Goal: Task Accomplishment & Management: Use online tool/utility

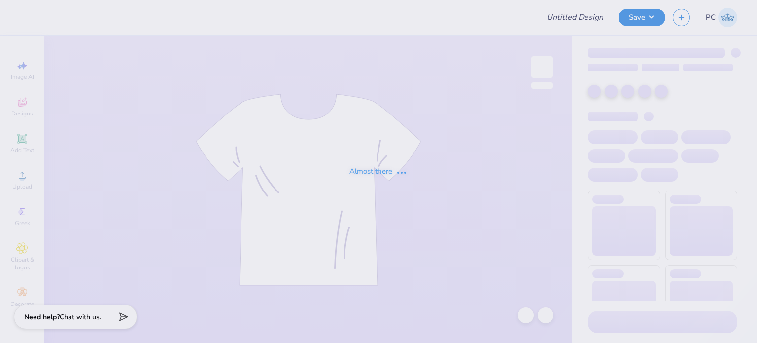
type input "Phi Sigma Sigma Parent's Weekend Merch"
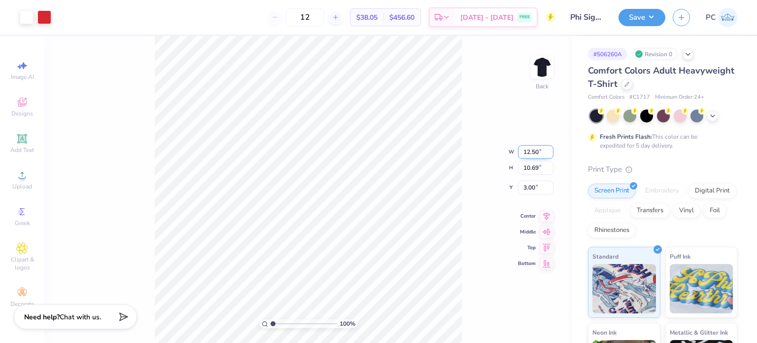
drag, startPoint x: 540, startPoint y: 147, endPoint x: 521, endPoint y: 149, distance: 19.8
click at [521, 149] on input "12.50" at bounding box center [535, 152] width 35 height 14
type input "9.00"
type input "7.70"
drag, startPoint x: 540, startPoint y: 181, endPoint x: 523, endPoint y: 180, distance: 16.3
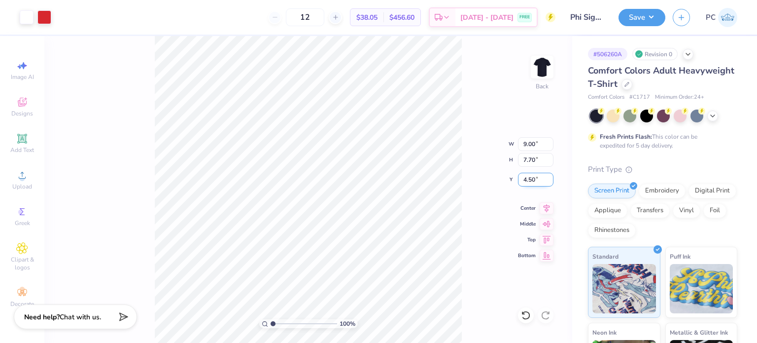
click at [523, 180] on input "4.50" at bounding box center [535, 180] width 35 height 14
type input "3.00"
click at [548, 206] on icon at bounding box center [547, 207] width 14 height 12
click at [45, 15] on div at bounding box center [44, 16] width 14 height 14
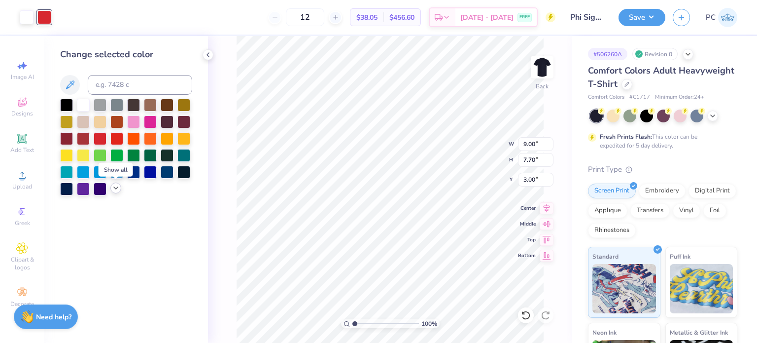
click at [117, 188] on icon at bounding box center [116, 188] width 8 height 8
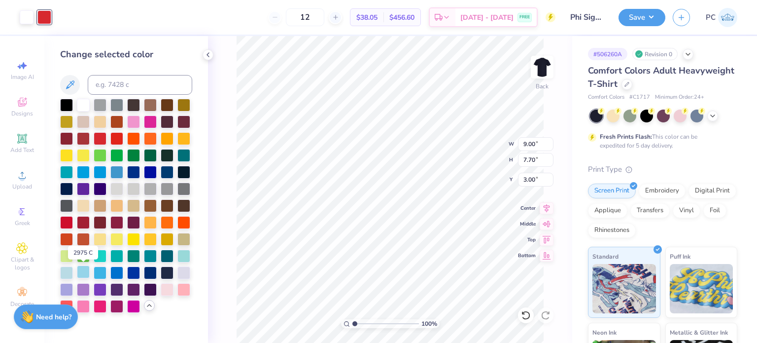
click at [84, 278] on div at bounding box center [83, 271] width 13 height 13
click at [205, 53] on icon at bounding box center [208, 55] width 8 height 8
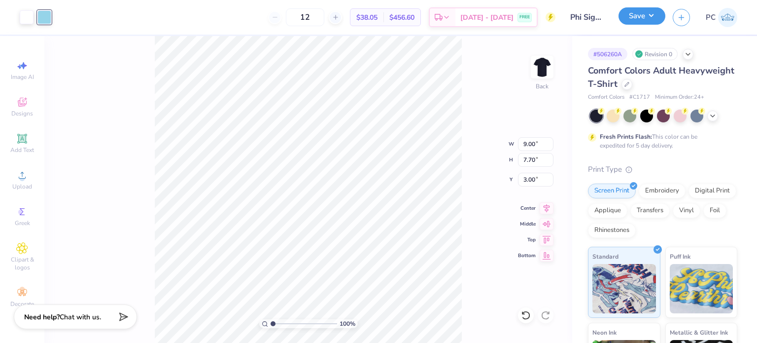
click at [639, 20] on button "Save" at bounding box center [642, 15] width 47 height 17
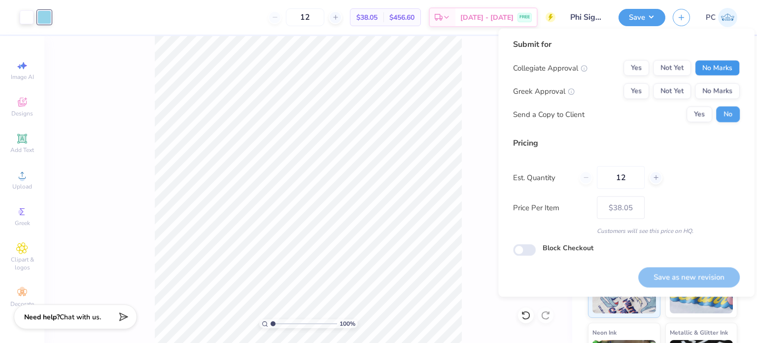
click at [707, 63] on button "No Marks" at bounding box center [717, 68] width 45 height 16
click at [711, 88] on button "No Marks" at bounding box center [717, 91] width 45 height 16
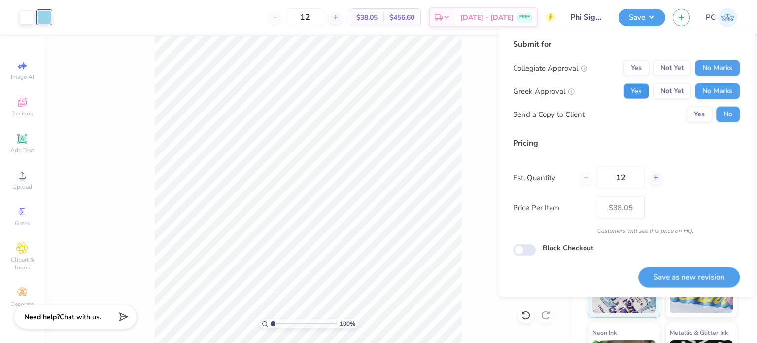
click at [635, 87] on button "Yes" at bounding box center [637, 91] width 26 height 16
click at [670, 278] on button "Save as new revision" at bounding box center [689, 277] width 102 height 20
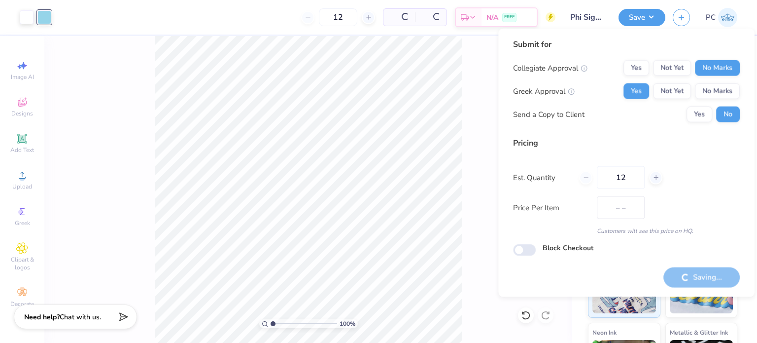
type input "$38.05"
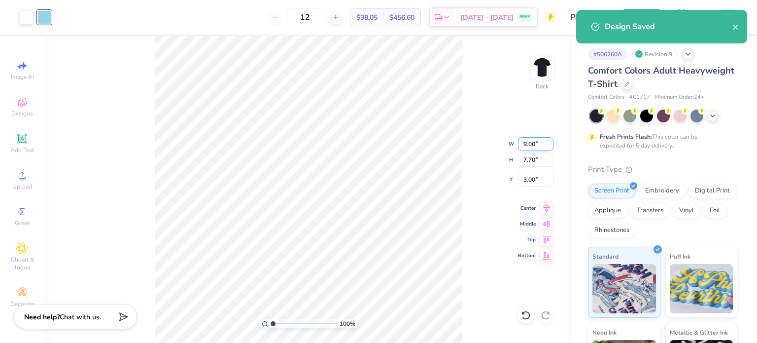
click at [537, 140] on input "9.00" at bounding box center [535, 144] width 35 height 14
type input "9"
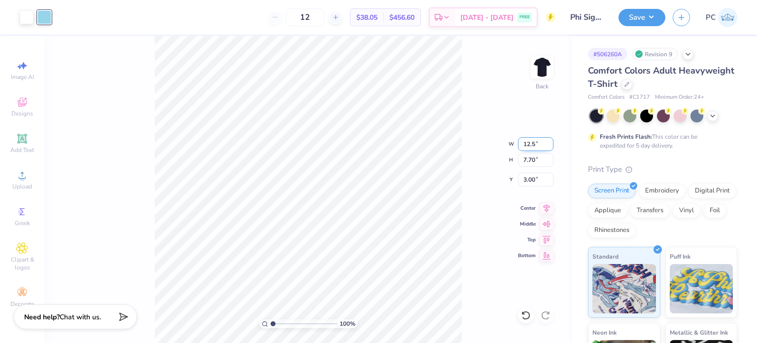
type input "12.50"
type input "10.69"
type input "1.49"
click at [546, 179] on input "1.49" at bounding box center [535, 180] width 35 height 14
drag, startPoint x: 543, startPoint y: 180, endPoint x: 516, endPoint y: 178, distance: 26.7
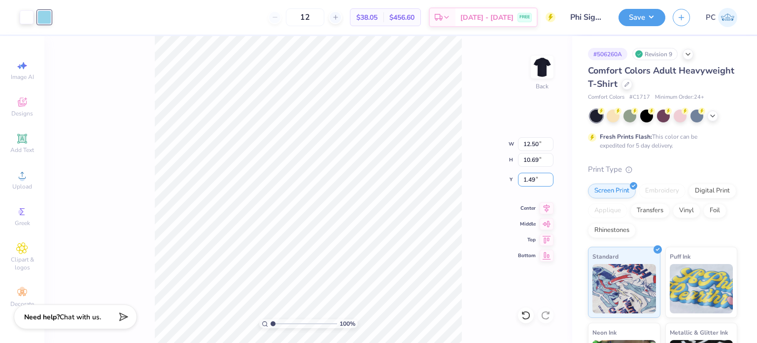
click at [516, 178] on div "100 % Back W 12.50 12.50 " H 10.69 10.69 " Y 1.49 1.49 " Center Middle Top Bott…" at bounding box center [308, 189] width 528 height 307
click at [542, 181] on input "1.50" at bounding box center [535, 180] width 35 height 14
type input "1"
type input "3.00"
click at [546, 208] on icon at bounding box center [547, 207] width 14 height 12
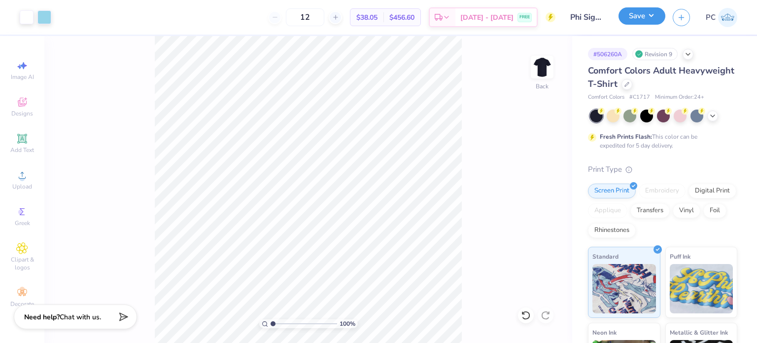
click at [639, 17] on button "Save" at bounding box center [642, 15] width 47 height 17
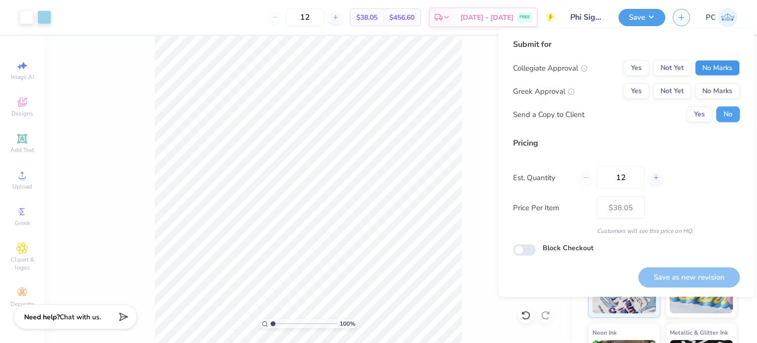
click at [712, 67] on button "No Marks" at bounding box center [717, 68] width 45 height 16
click at [718, 88] on button "No Marks" at bounding box center [717, 91] width 45 height 16
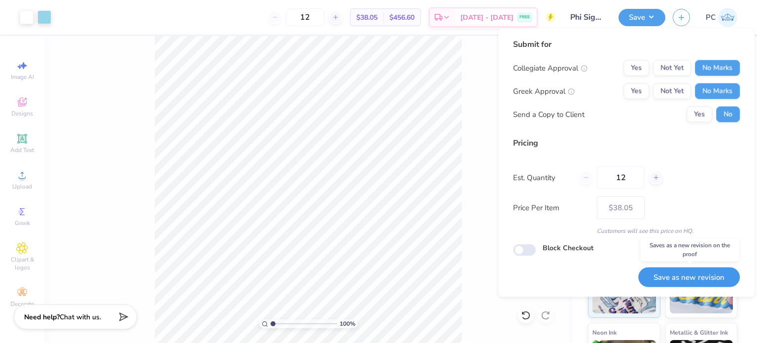
click at [665, 278] on button "Save as new revision" at bounding box center [689, 277] width 102 height 20
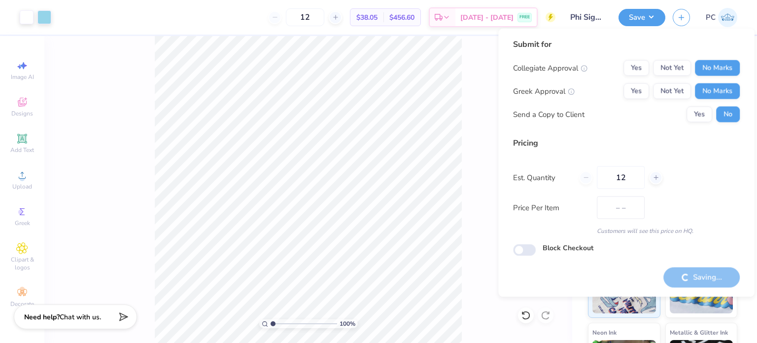
type input "$38.05"
